Goal: Transaction & Acquisition: Obtain resource

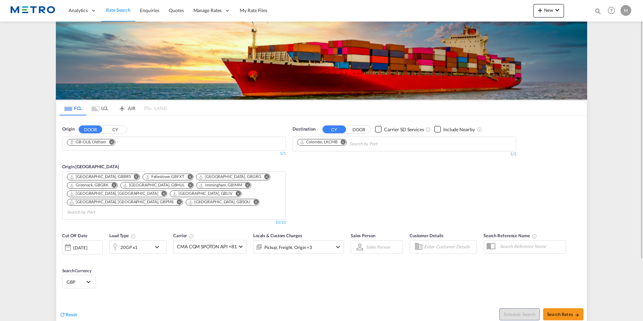
click at [73, 310] on div "Reset Schedule Search Search Rates" at bounding box center [321, 308] width 531 height 29
click at [70, 311] on span "Reset" at bounding box center [71, 314] width 11 height 6
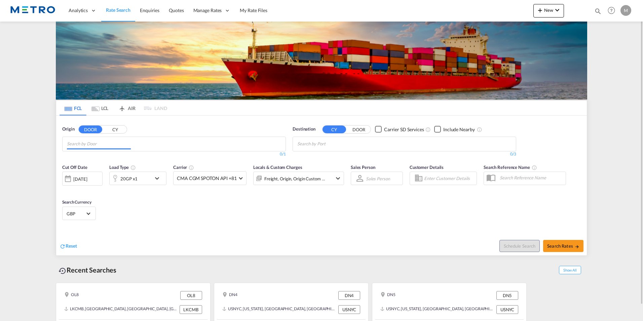
click at [109, 144] on input "Chips input." at bounding box center [99, 144] width 64 height 11
type input "b"
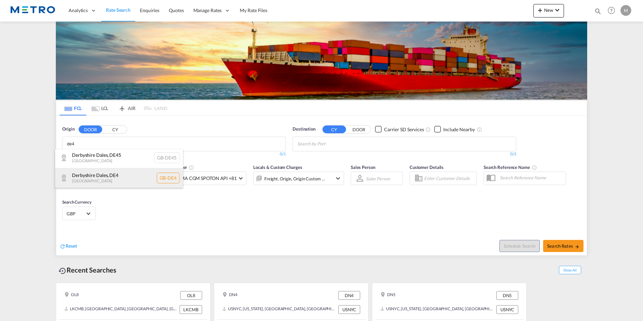
scroll to position [2, 0]
type input "de4"
click at [123, 179] on div "Derbyshire Dales , DE4 [GEOGRAPHIC_DATA] [GEOGRAPHIC_DATA]-DE4" at bounding box center [119, 177] width 128 height 20
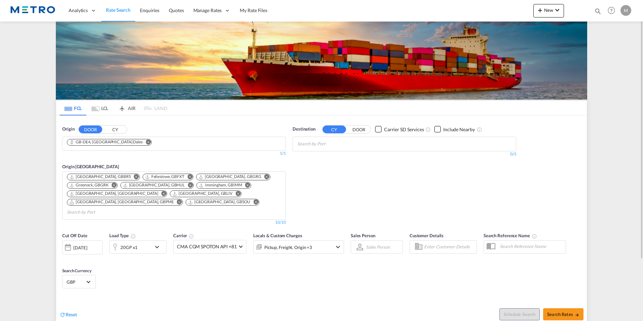
click at [345, 148] on md-autocomplete-wrap "Chips container with autocompletion. Enter the text area, type text to search, …" at bounding box center [329, 144] width 64 height 11
type input "bangkaok"
click at [327, 141] on input "bangkaok" at bounding box center [329, 144] width 64 height 11
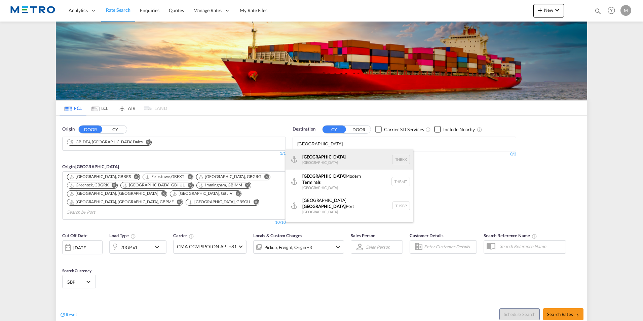
type input "[GEOGRAPHIC_DATA]"
click at [327, 160] on div "[GEOGRAPHIC_DATA] [GEOGRAPHIC_DATA] THBKK" at bounding box center [350, 159] width 128 height 20
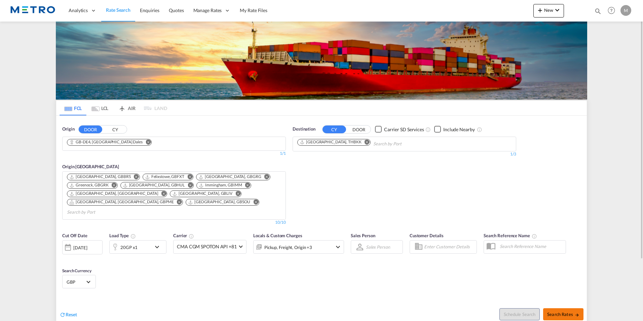
click at [560, 308] on button "Search Rates" at bounding box center [563, 314] width 40 height 12
type input "DE4 to THBKK / [DATE]"
